Goal: Transaction & Acquisition: Purchase product/service

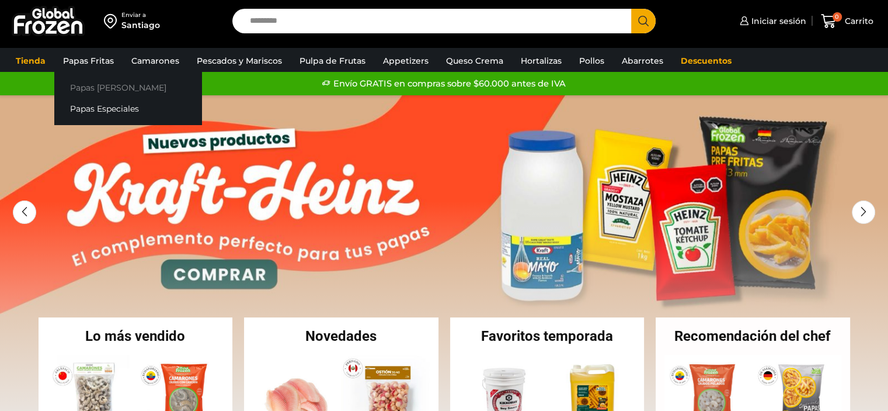
click at [91, 83] on link "Papas [PERSON_NAME]" at bounding box center [127, 88] width 147 height 22
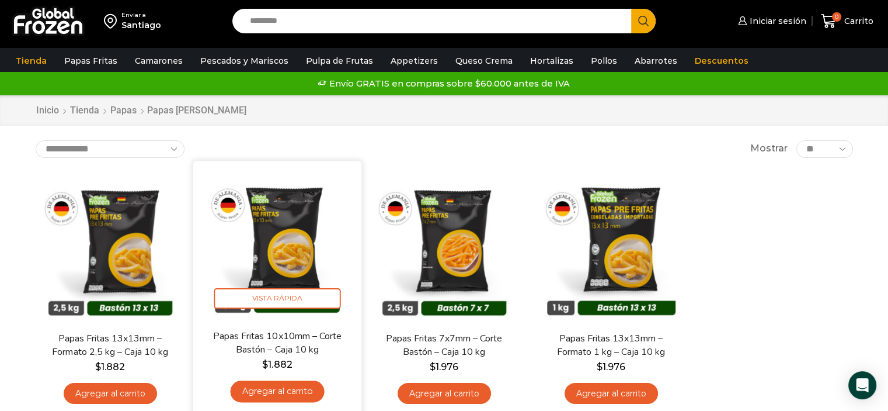
click at [276, 246] on img at bounding box center [277, 244] width 151 height 151
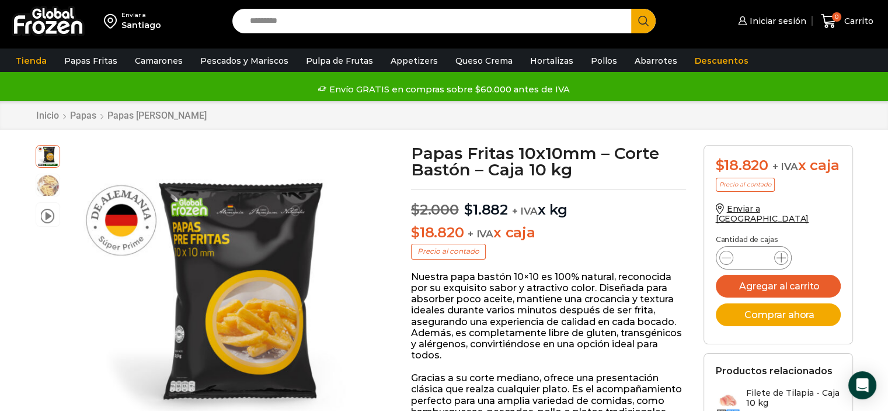
click at [780, 262] on icon at bounding box center [781, 257] width 9 height 9
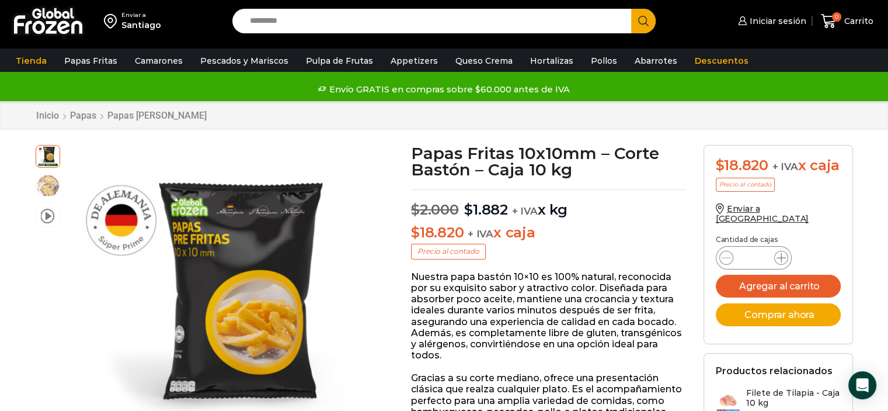
type input "*"
click at [776, 289] on button "Agregar al carrito" at bounding box center [778, 286] width 125 height 23
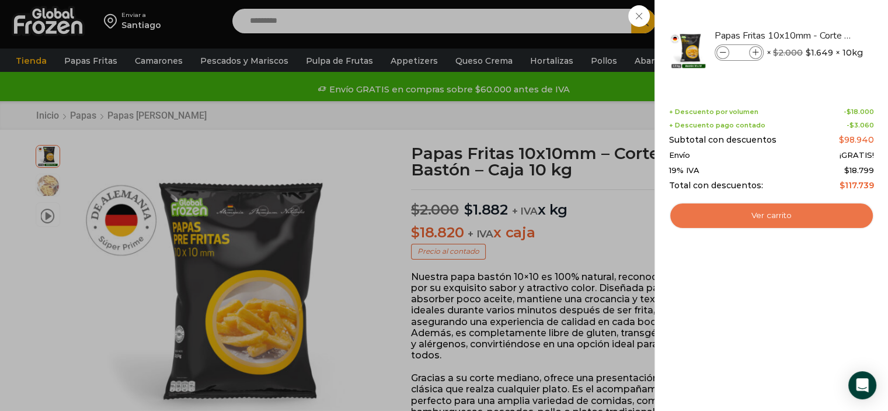
click at [738, 217] on link "Ver carrito" at bounding box center [771, 215] width 205 height 27
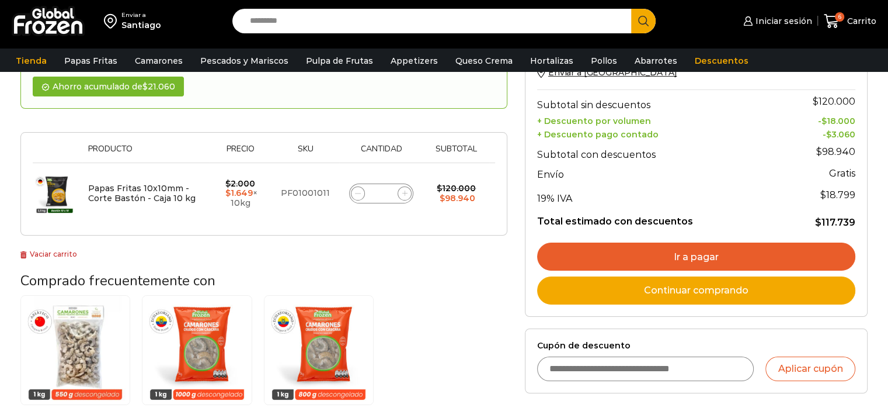
scroll to position [175, 0]
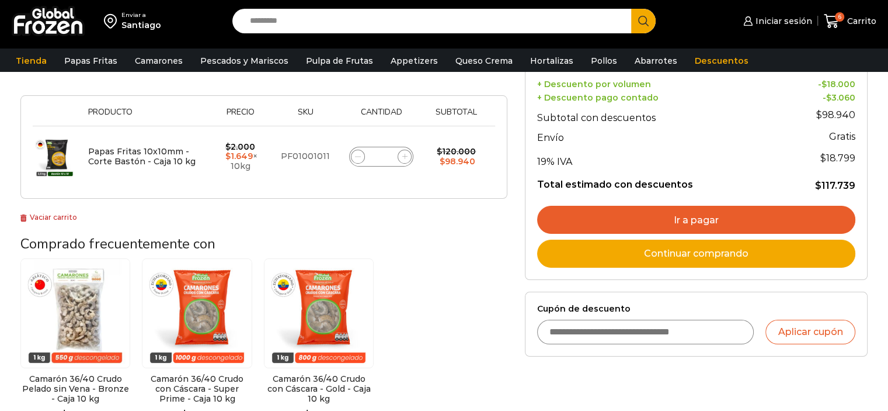
click at [767, 217] on link "Ir a pagar" at bounding box center [696, 220] width 318 height 28
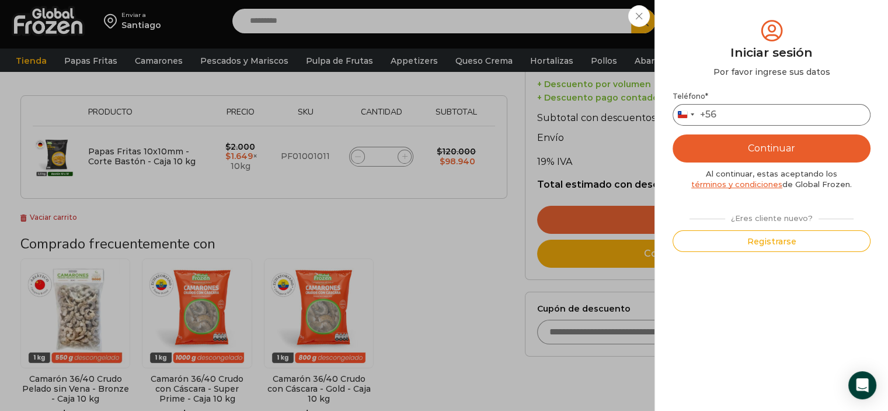
drag, startPoint x: 738, startPoint y: 108, endPoint x: 666, endPoint y: 82, distance: 75.9
click at [738, 108] on input "Teléfono *" at bounding box center [772, 115] width 198 height 22
type input "*********"
click at [808, 145] on button "Continuar" at bounding box center [772, 148] width 198 height 28
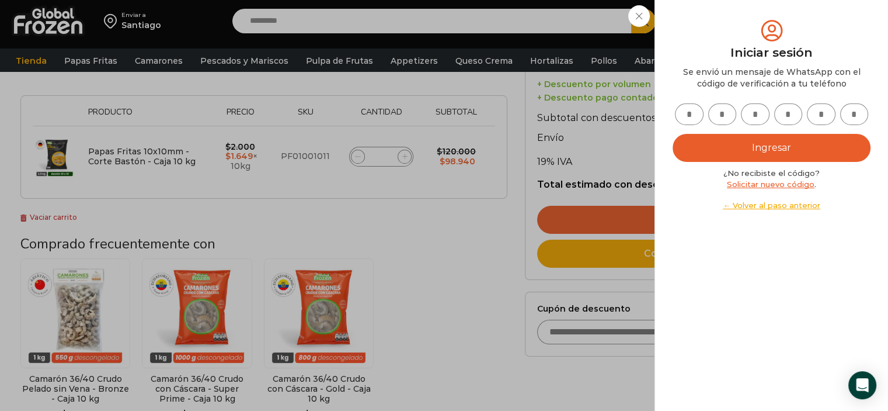
click at [686, 112] on input "text" at bounding box center [689, 114] width 29 height 22
type input "*"
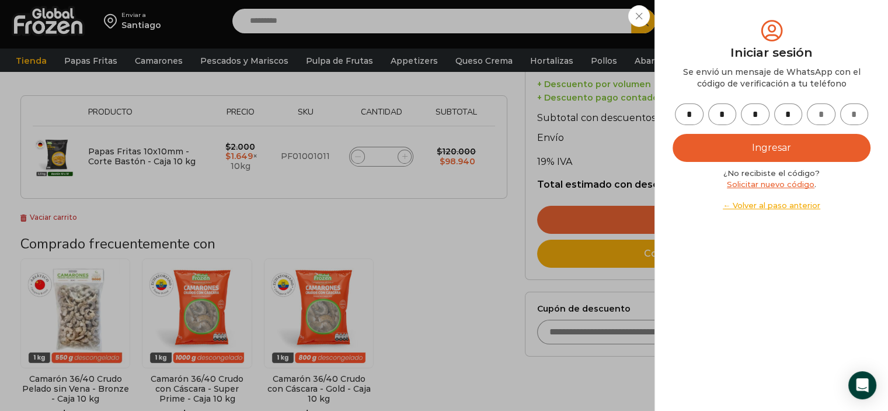
type input "*"
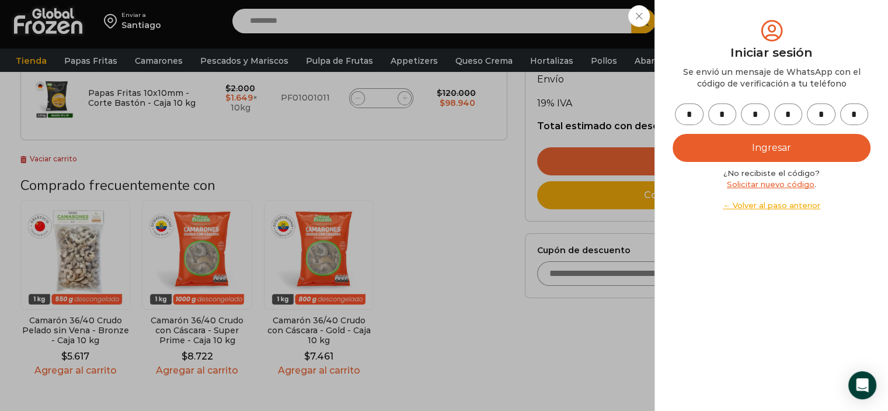
type input "*"
click at [824, 147] on button "Ingresar" at bounding box center [772, 148] width 198 height 28
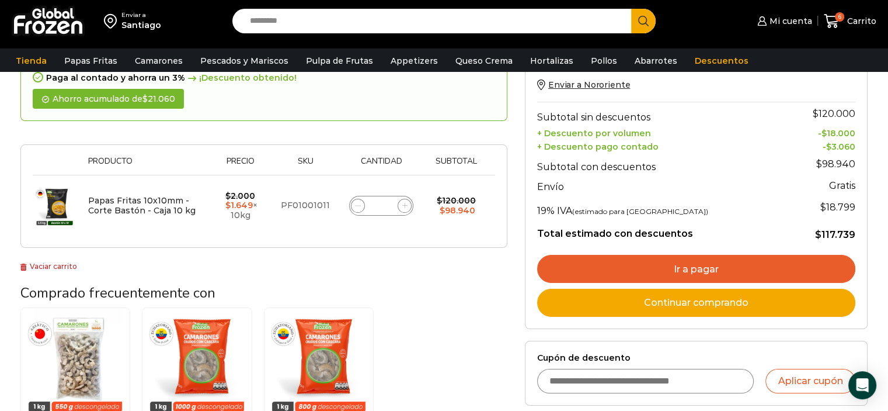
scroll to position [117, 0]
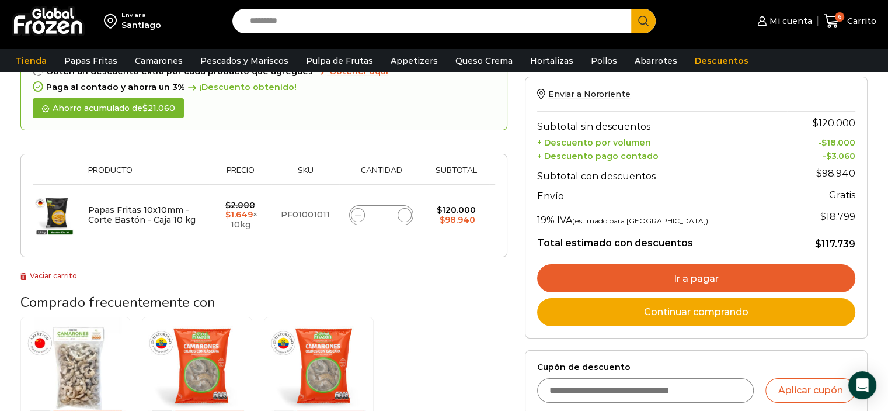
click at [812, 268] on link "Ir a pagar" at bounding box center [696, 278] width 318 height 28
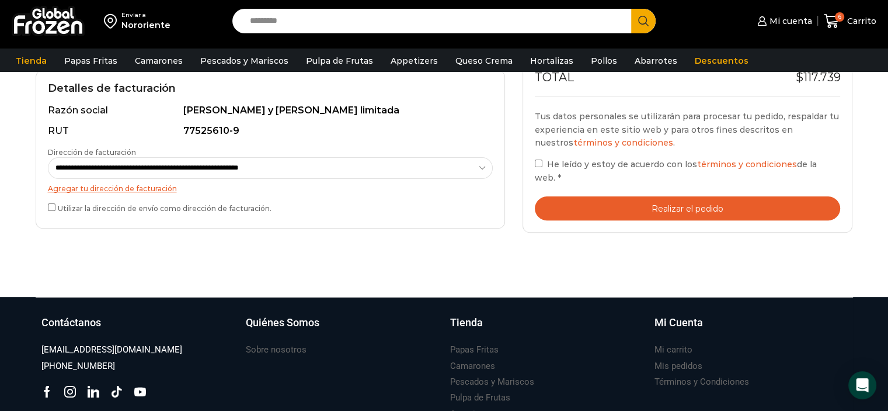
scroll to position [350, 0]
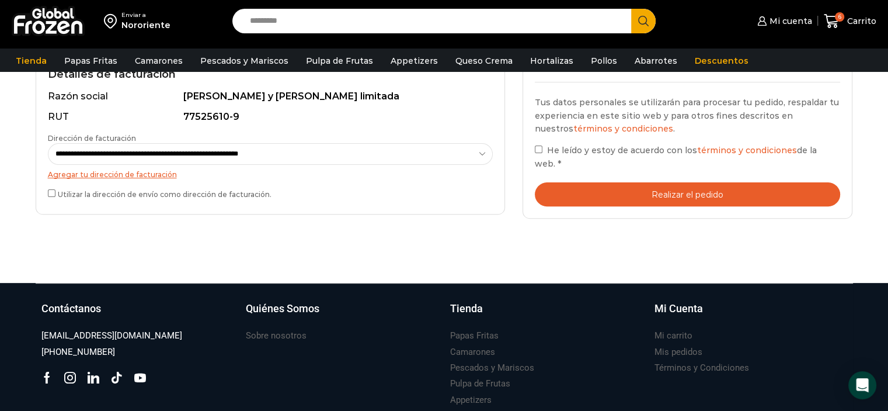
click at [637, 182] on button "Realizar el pedido" at bounding box center [688, 194] width 306 height 24
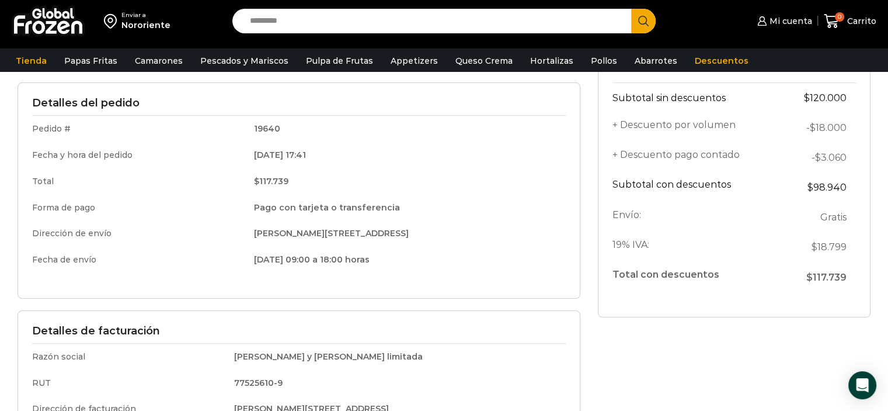
scroll to position [117, 0]
